Goal: Task Accomplishment & Management: Use online tool/utility

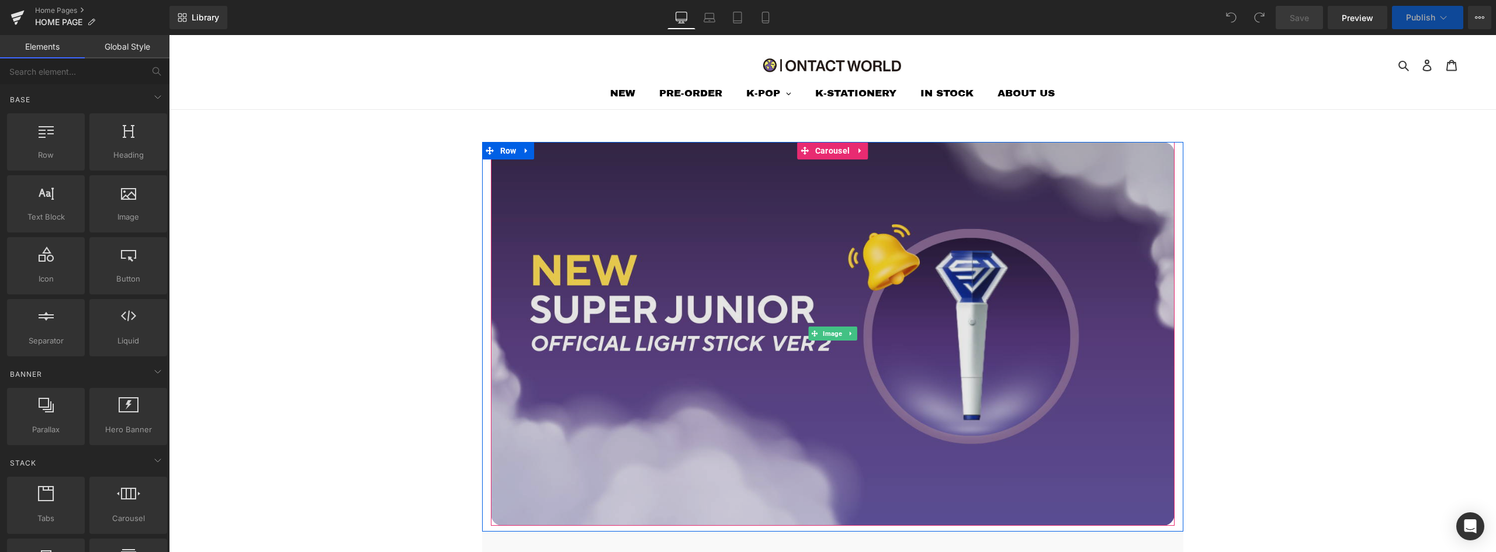
click at [873, 241] on img at bounding box center [833, 334] width 684 height 384
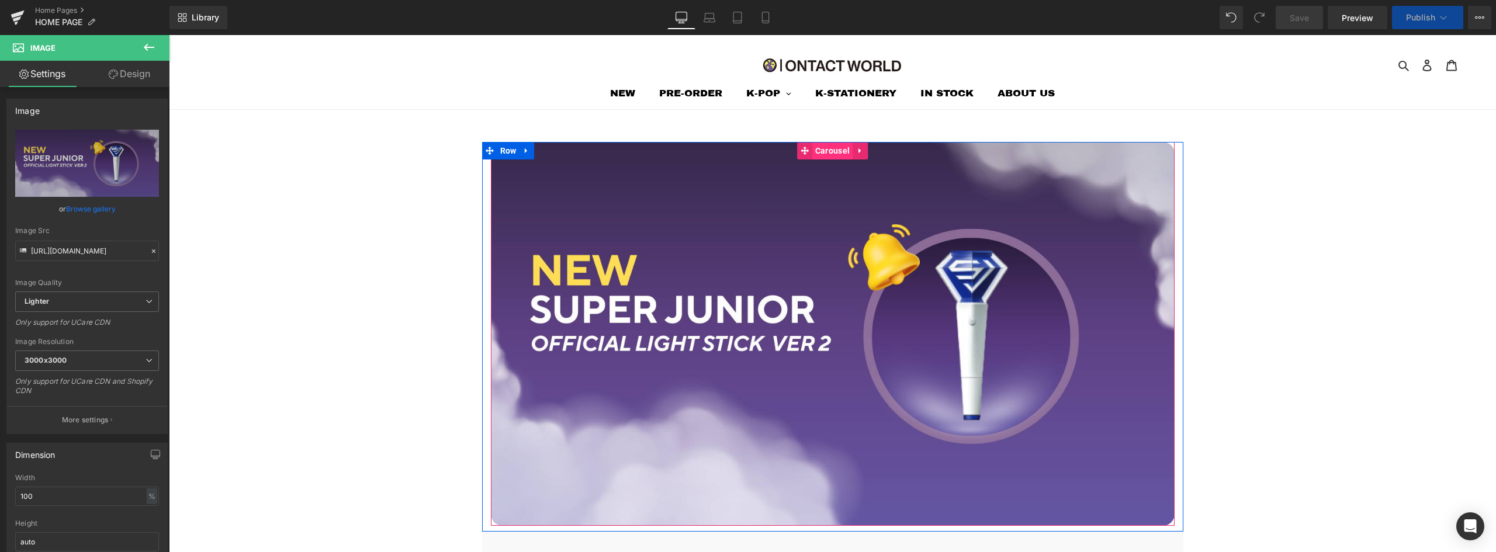
click at [821, 155] on span "Carousel" at bounding box center [832, 151] width 40 height 18
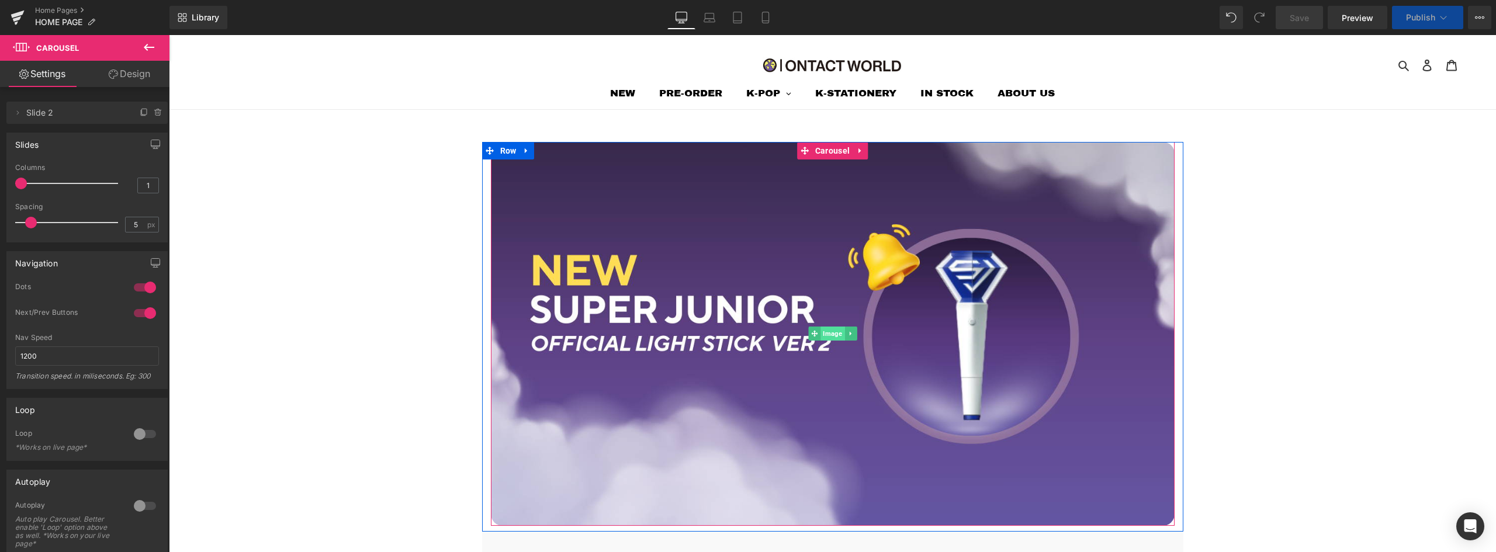
click at [821, 339] on span "Image" at bounding box center [832, 334] width 24 height 14
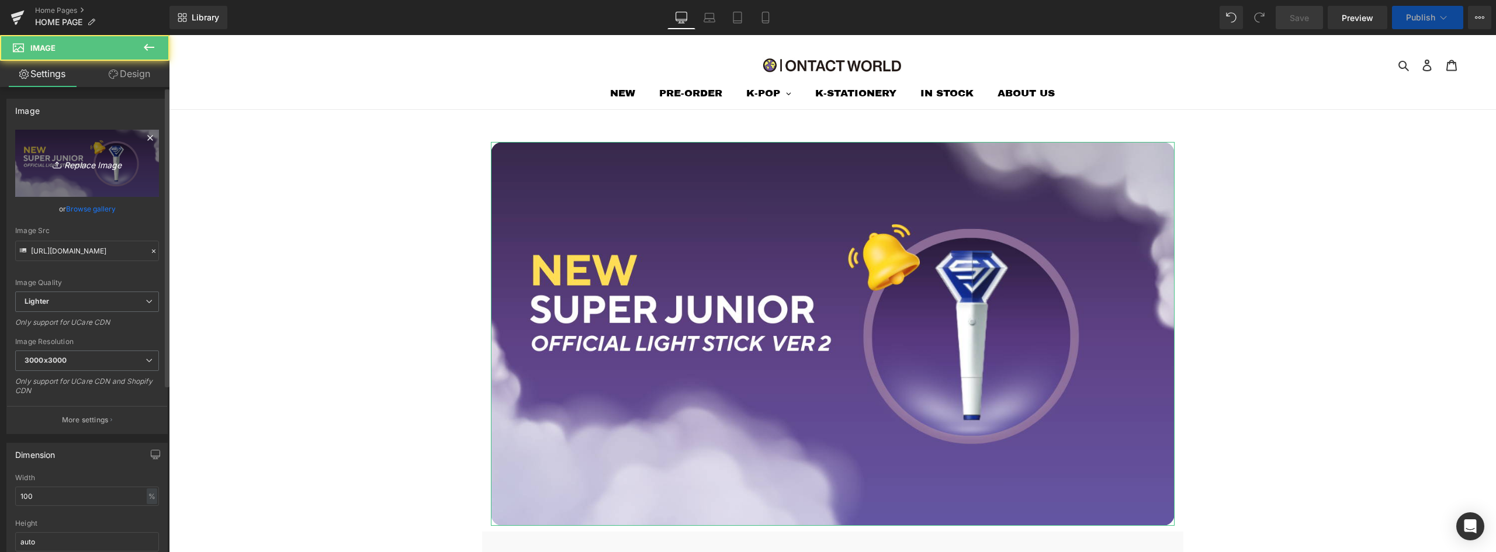
click at [81, 164] on icon "Replace Image" at bounding box center [86, 163] width 93 height 15
type input "C:\fakepath\ONTACT WORLD HEADER.jpg"
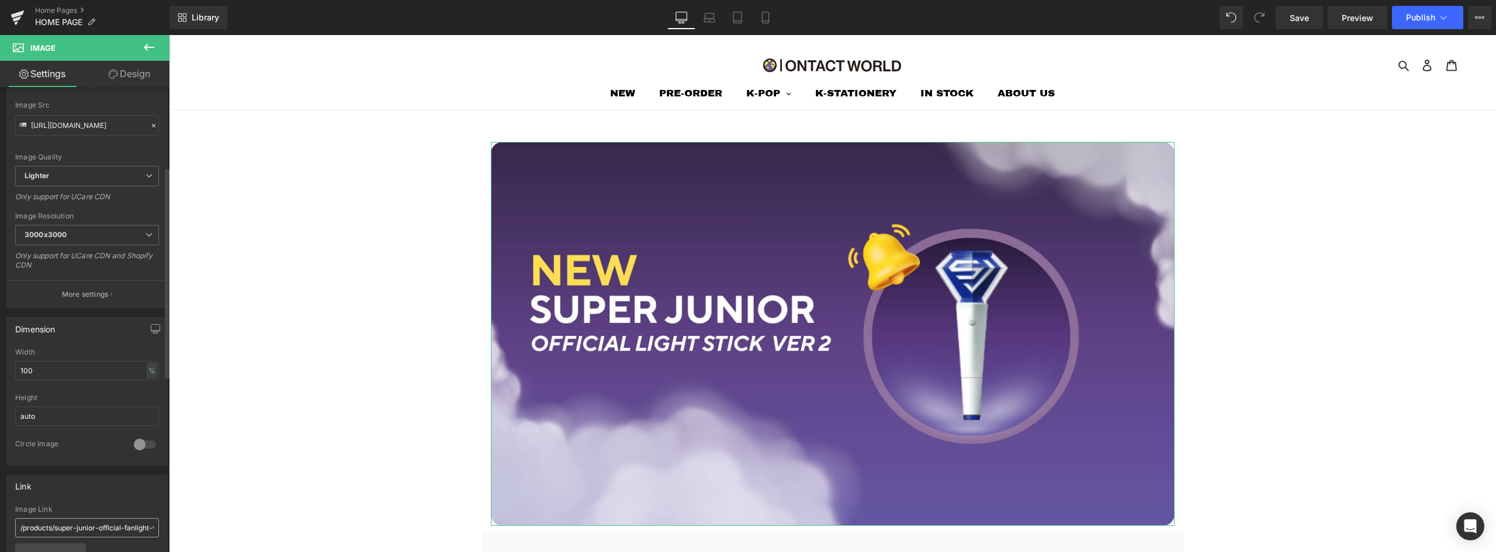
scroll to position [175, 0]
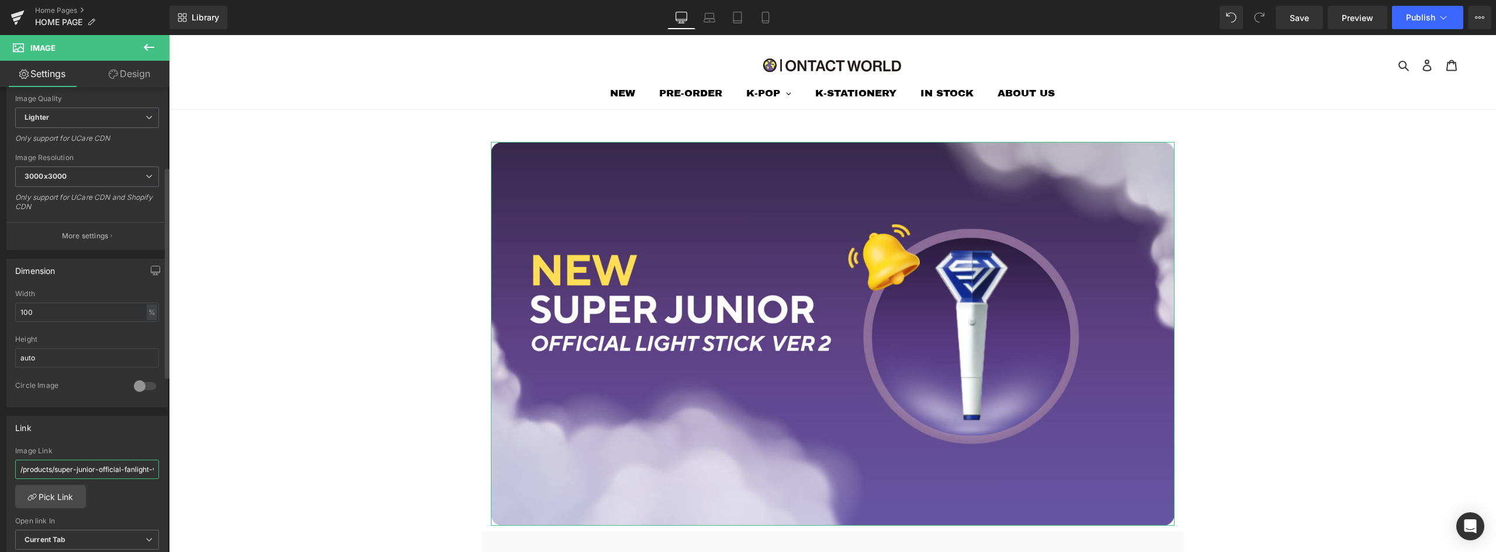
click at [84, 460] on input "/products/super-junior-official-fanlight-ver-2-0" at bounding box center [87, 469] width 144 height 19
click at [67, 507] on link "Pick Link" at bounding box center [50, 496] width 71 height 23
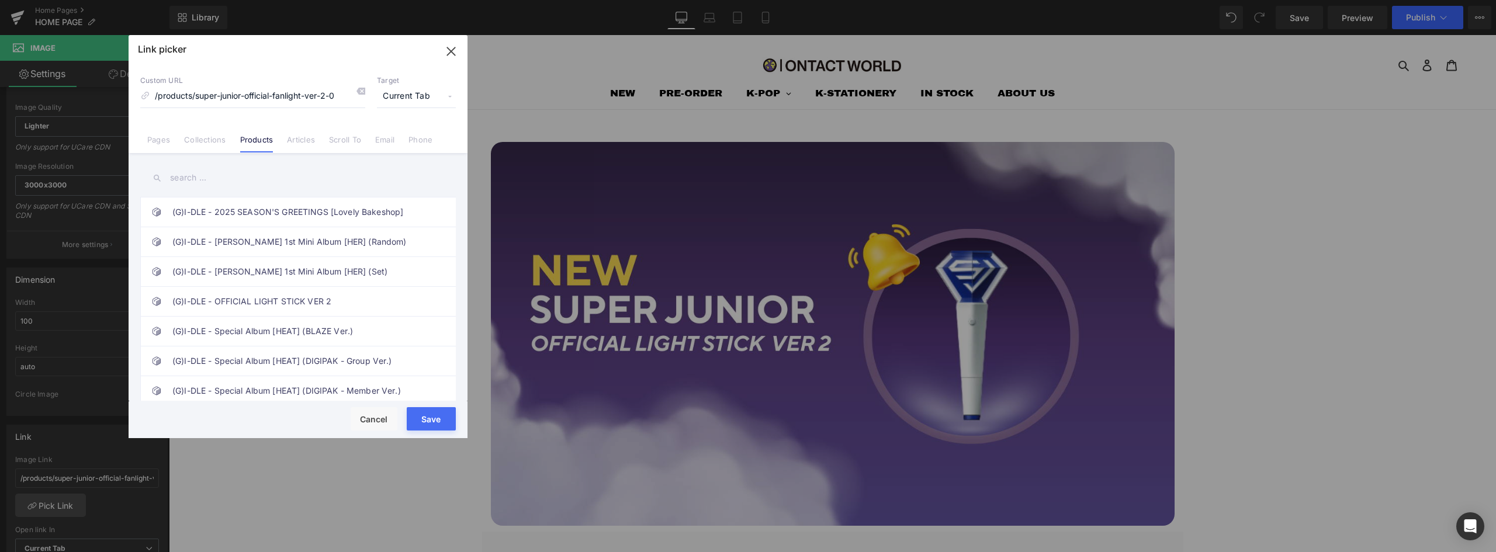
scroll to position [184, 0]
click at [227, 176] on input "text" at bounding box center [297, 178] width 315 height 26
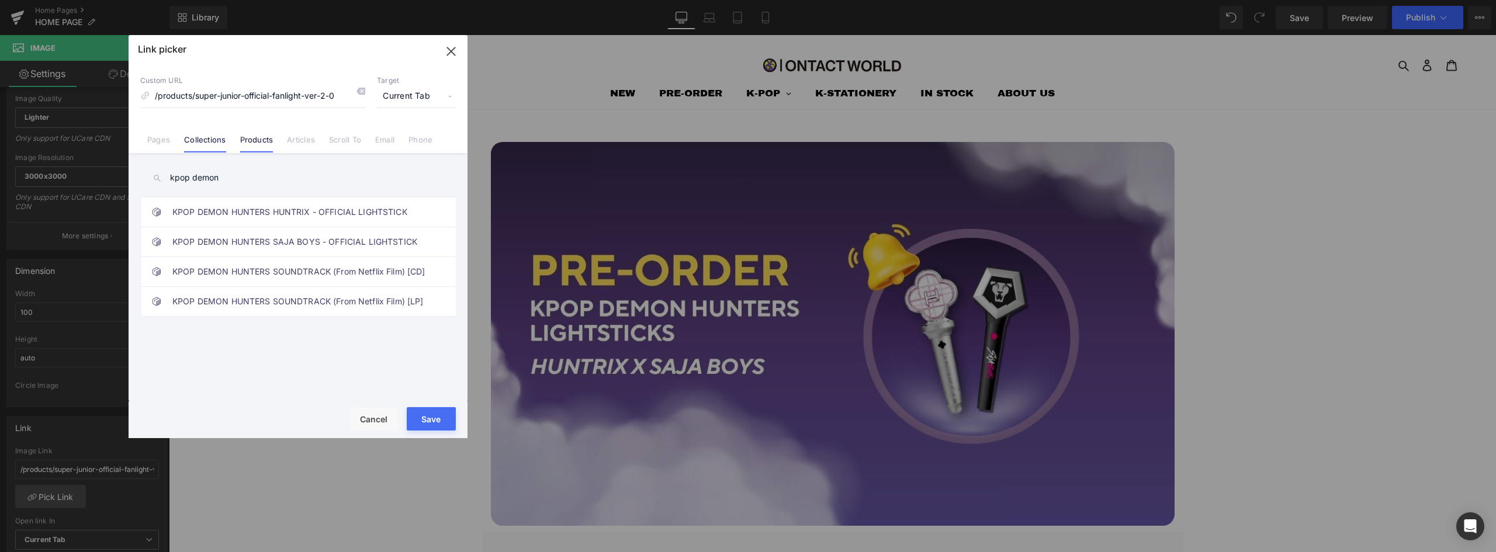
type input "kpop demon"
click at [202, 138] on link "Collections" at bounding box center [204, 144] width 41 height 18
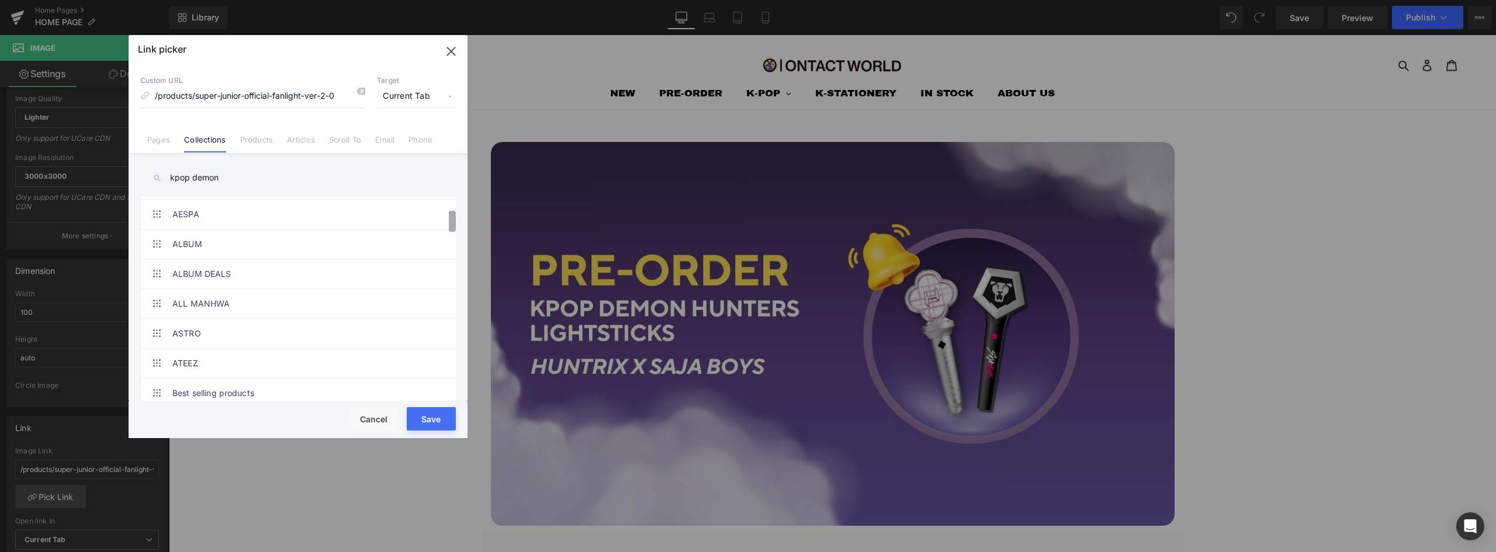
scroll to position [0, 0]
click at [457, 203] on div "kpop demon (G)I-DLE - 2025 SEASON'S GREETINGS [Lovely Bakeshop] (G)I-DLE - [PER…" at bounding box center [298, 278] width 339 height 251
click at [176, 233] on link "NEW" at bounding box center [300, 241] width 257 height 29
click at [421, 426] on button "Save" at bounding box center [431, 418] width 49 height 23
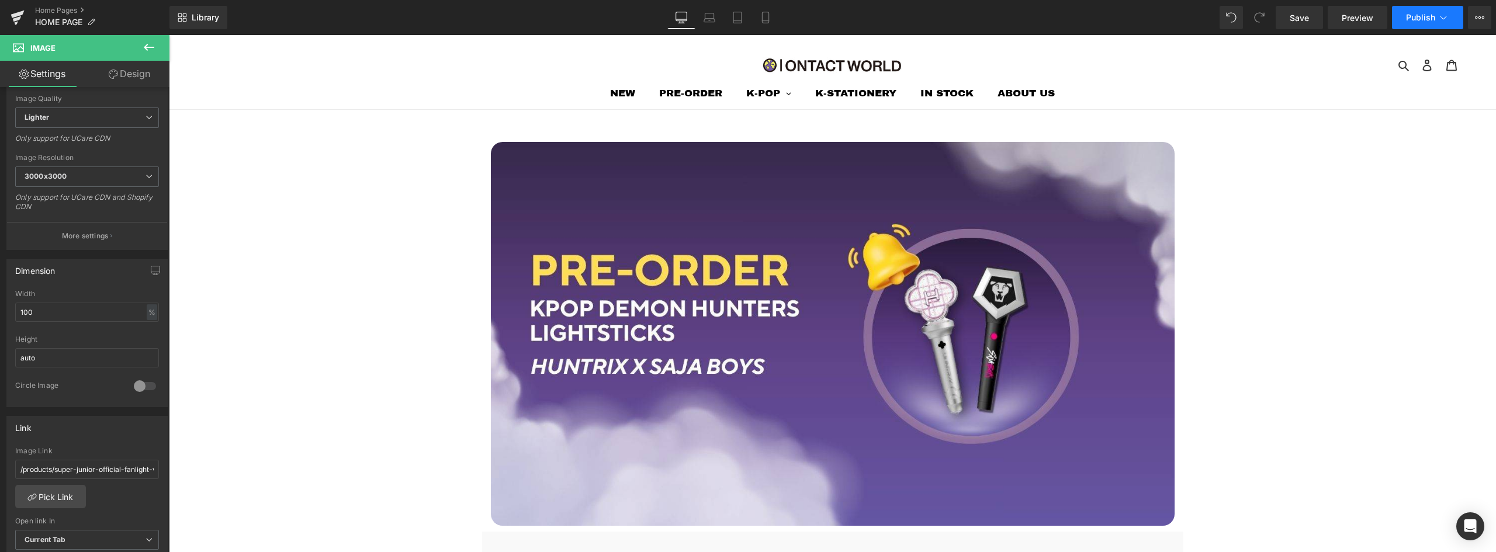
click at [1418, 23] on button "Publish" at bounding box center [1427, 17] width 71 height 23
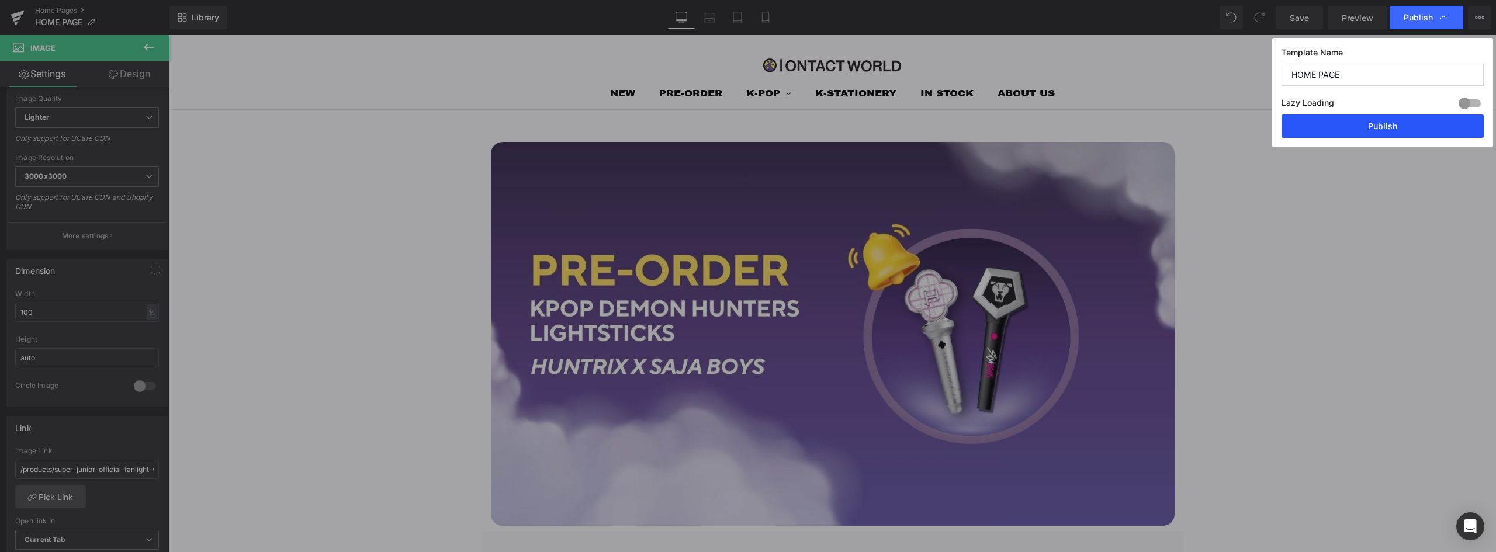
click at [1361, 124] on button "Publish" at bounding box center [1382, 126] width 202 height 23
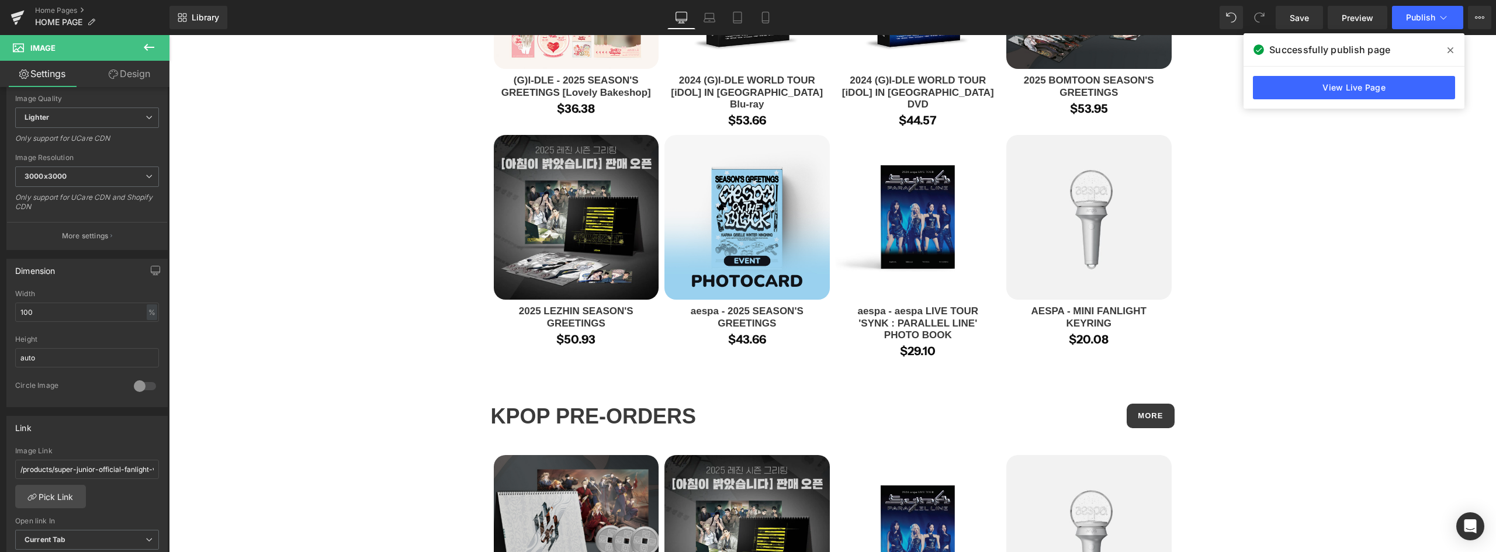
scroll to position [804, 0]
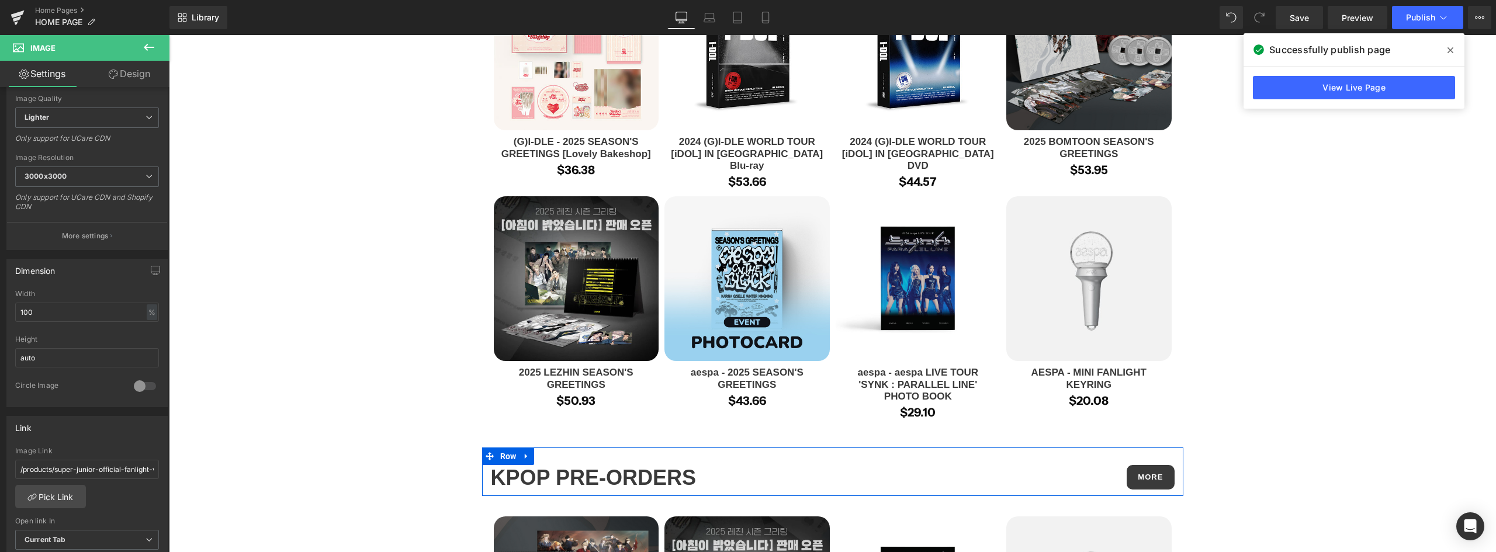
click at [769, 448] on div "KPOP PRE-ORDERS Heading MORE Button Row" at bounding box center [832, 472] width 701 height 48
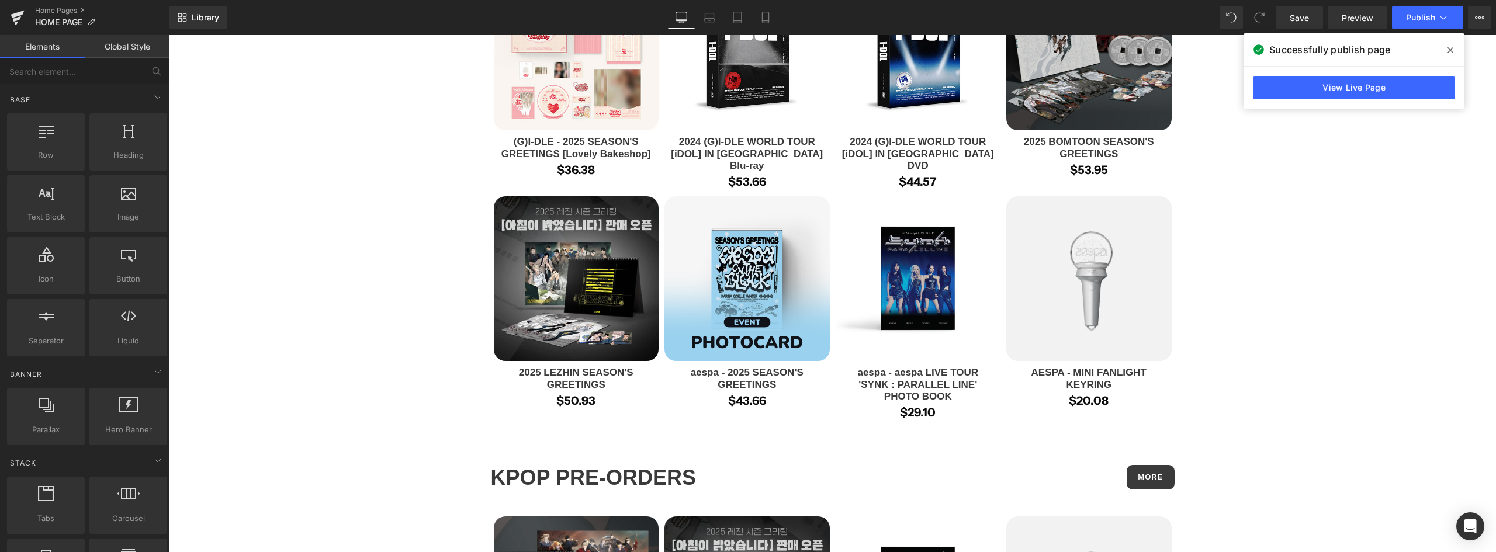
drag, startPoint x: 1214, startPoint y: 491, endPoint x: 1187, endPoint y: 490, distance: 27.5
drag, startPoint x: 436, startPoint y: 438, endPoint x: 447, endPoint y: 440, distance: 11.2
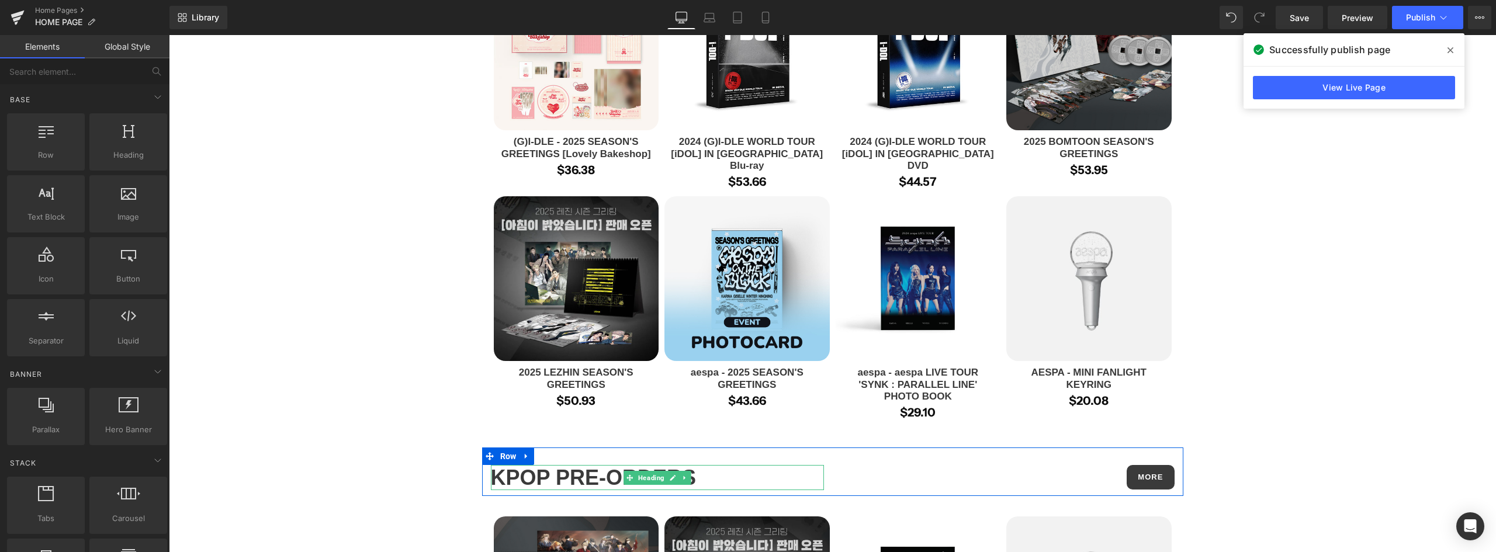
click at [539, 465] on h1 "KPOP PRE-ORDERS" at bounding box center [657, 477] width 333 height 25
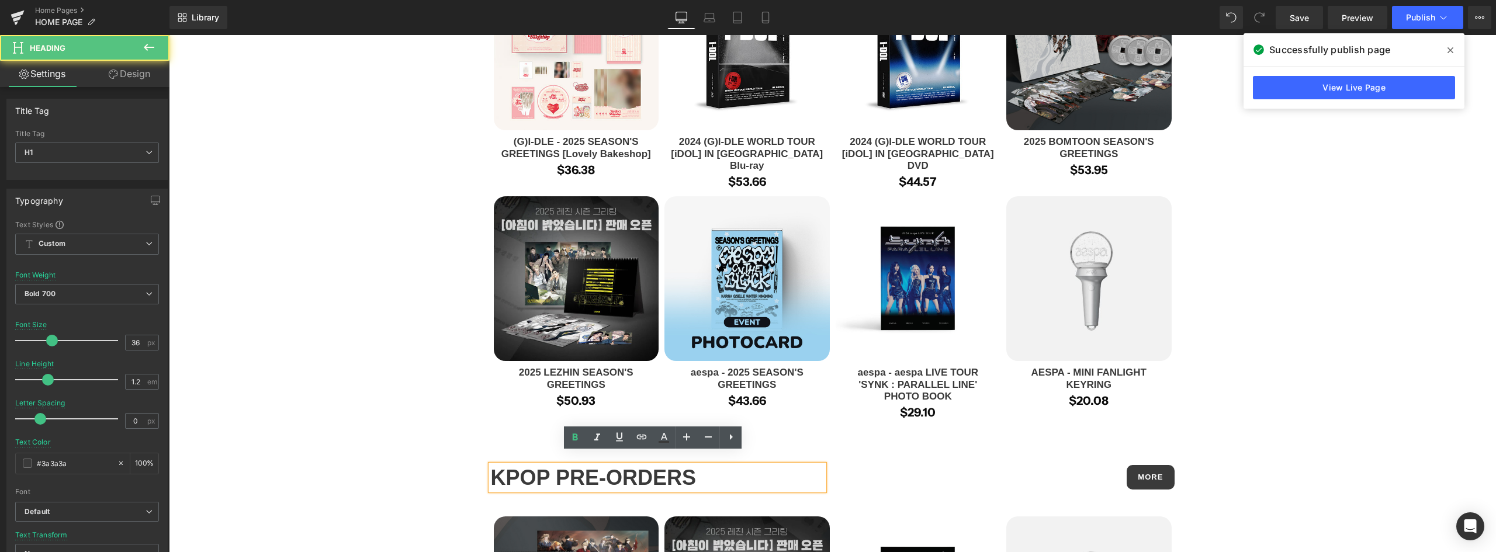
click at [967, 448] on div "KPOP PRE-ORDERS Heading MORE Button Row" at bounding box center [832, 472] width 701 height 48
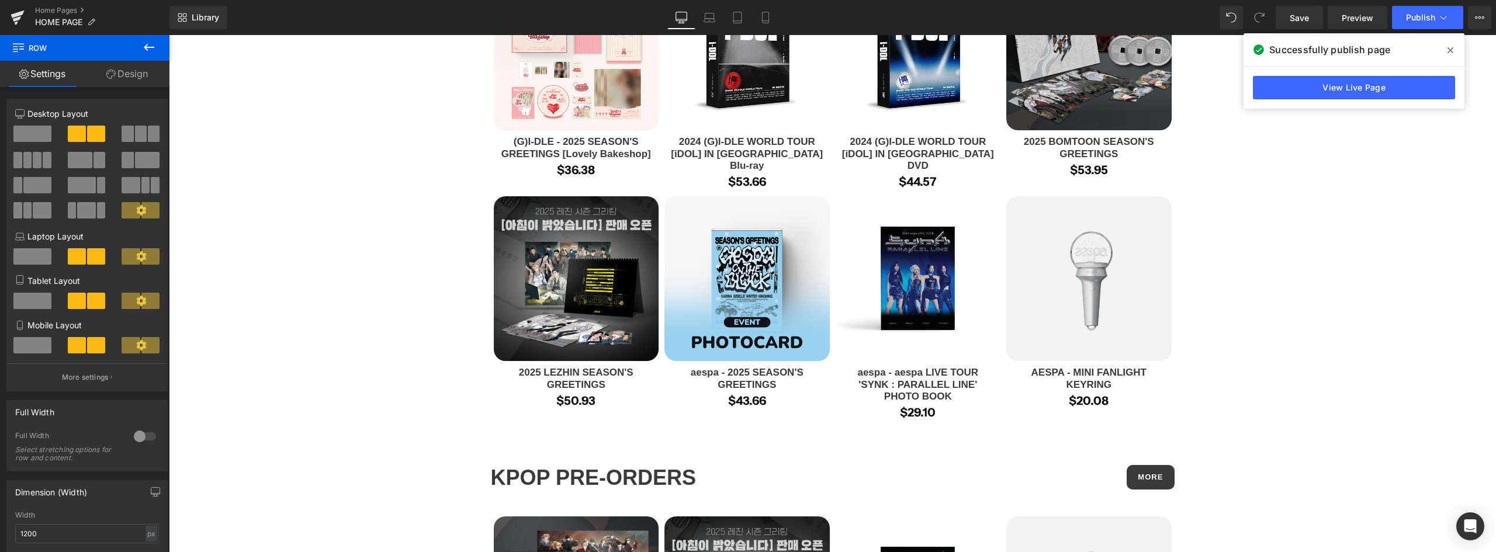
click at [917, 448] on div "KPOP PRE-ORDERS Heading MORE Button Row" at bounding box center [832, 472] width 701 height 48
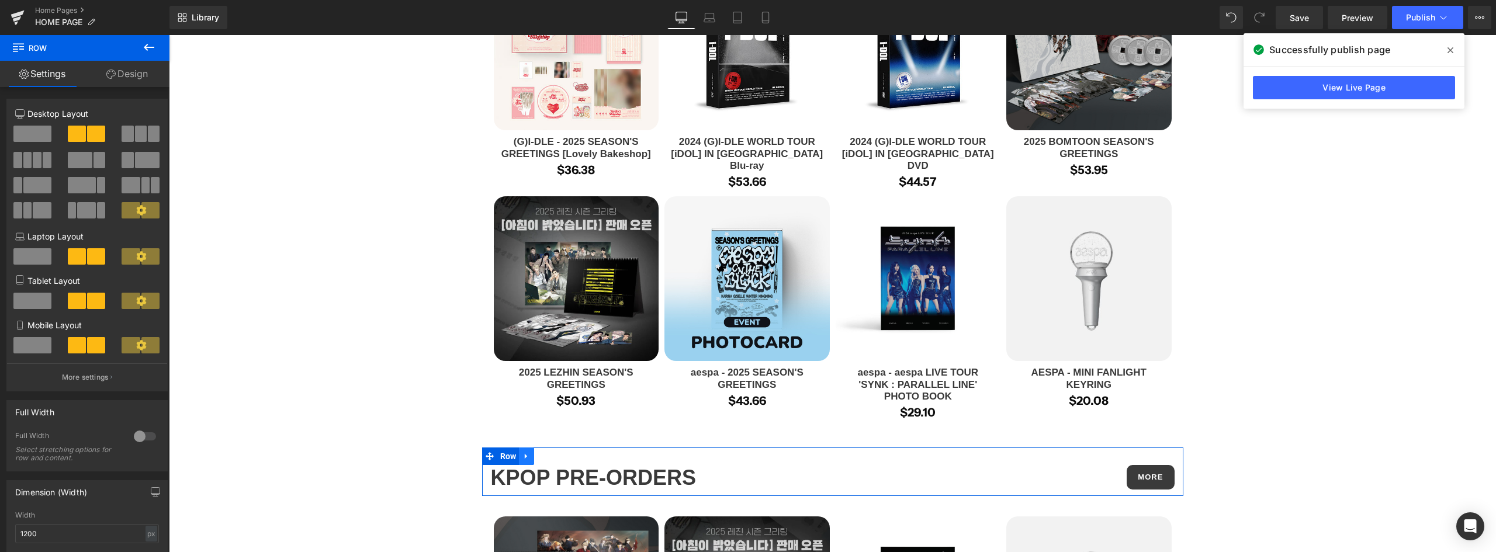
click at [528, 448] on link at bounding box center [526, 457] width 15 height 18
click at [557, 452] on icon at bounding box center [557, 456] width 8 height 8
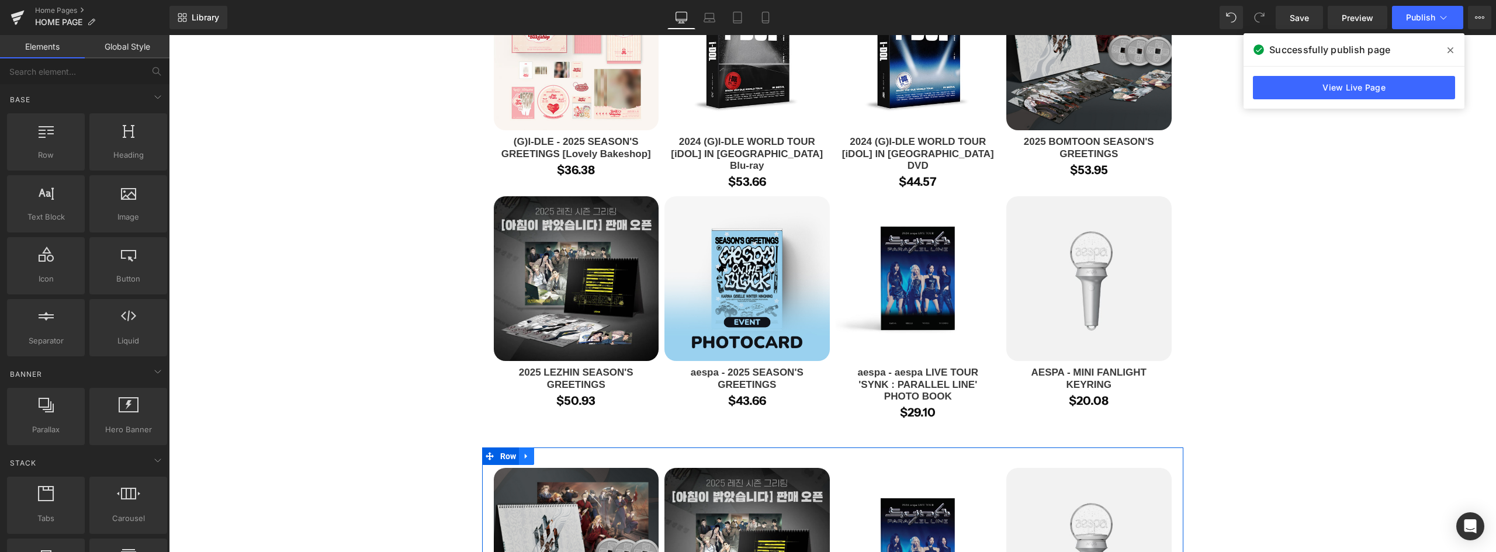
click at [525, 454] on icon at bounding box center [526, 456] width 2 height 5
click at [556, 452] on icon at bounding box center [557, 456] width 8 height 8
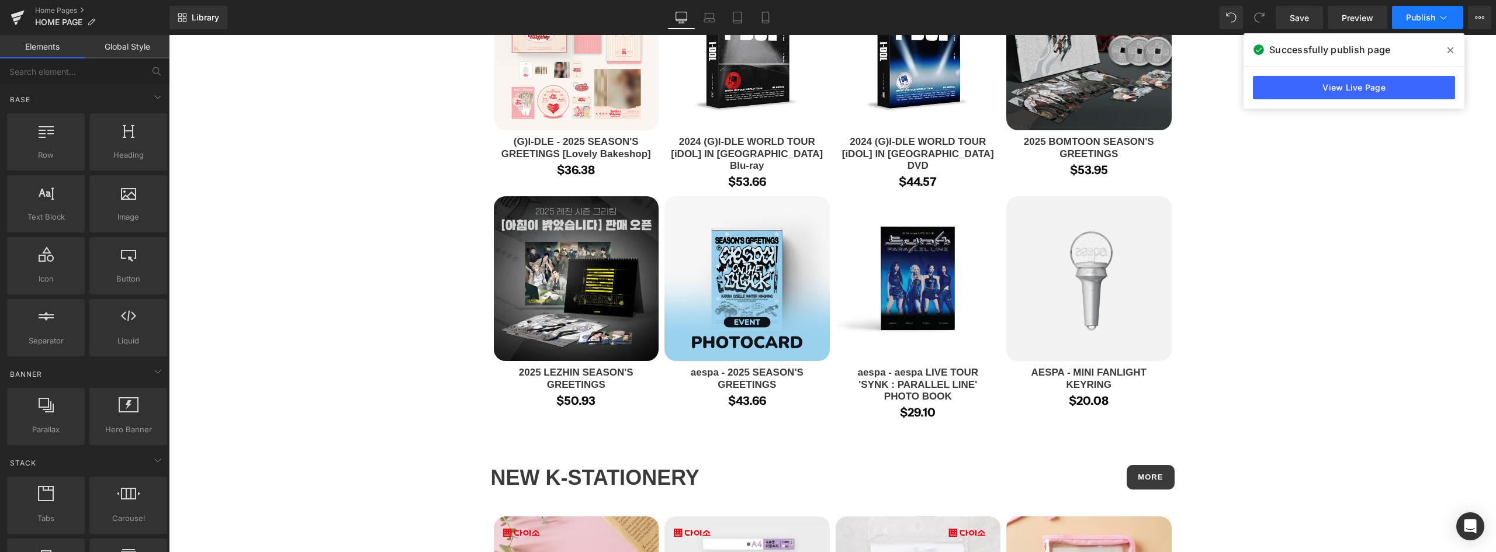
click at [1415, 24] on button "Publish" at bounding box center [1427, 17] width 71 height 23
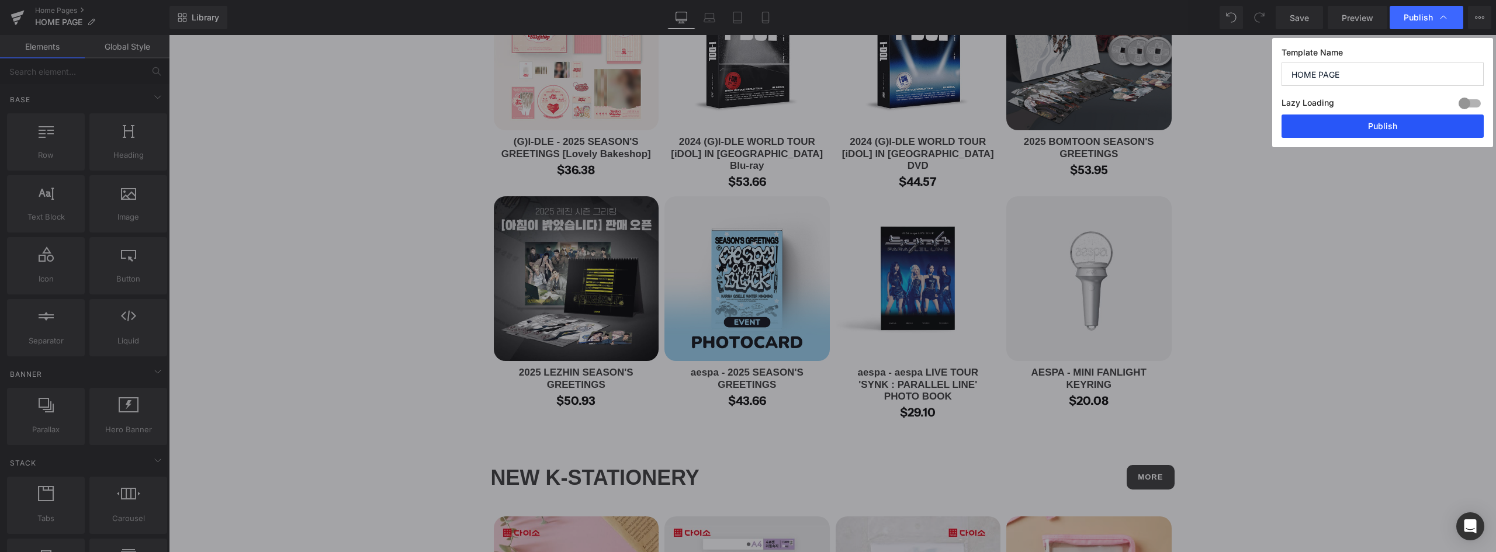
click at [1402, 124] on button "Publish" at bounding box center [1382, 126] width 202 height 23
